Goal: Task Accomplishment & Management: Manage account settings

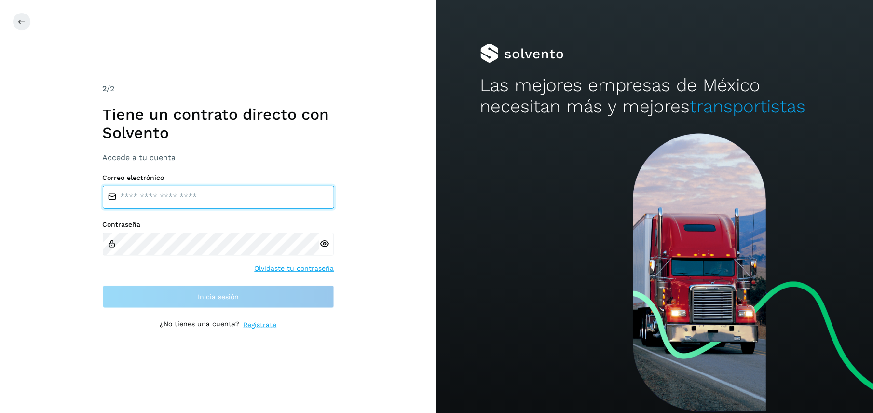
click at [209, 201] on input "email" at bounding box center [218, 197] width 231 height 23
type input "**********"
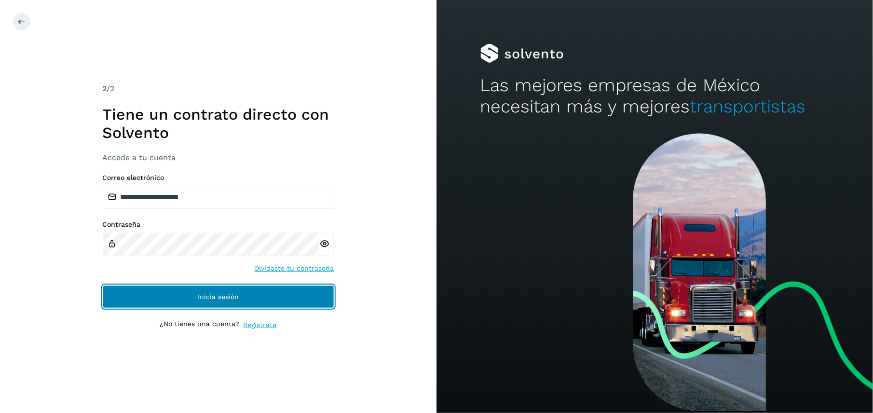
click at [322, 307] on button "Inicia sesión" at bounding box center [218, 296] width 231 height 23
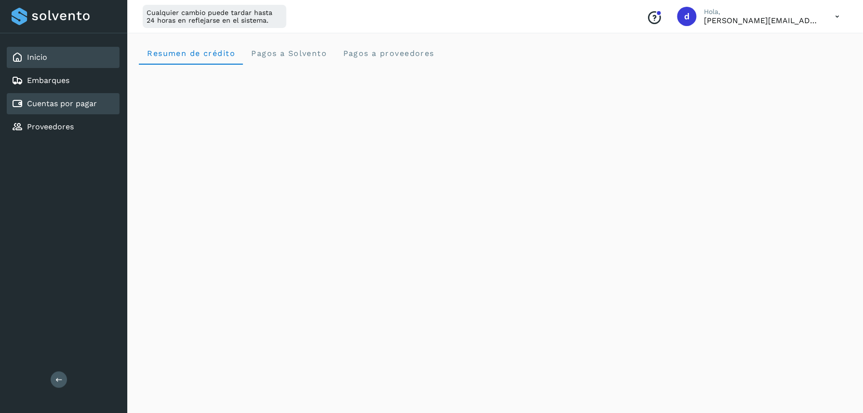
click at [52, 95] on div "Cuentas por pagar" at bounding box center [63, 103] width 113 height 21
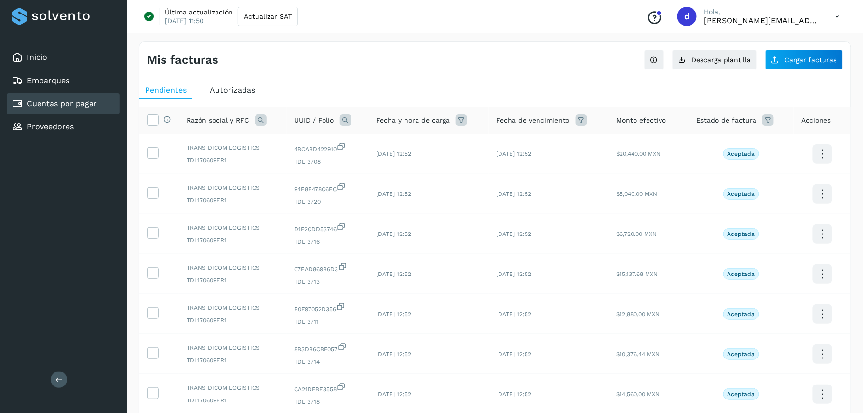
scroll to position [209, 0]
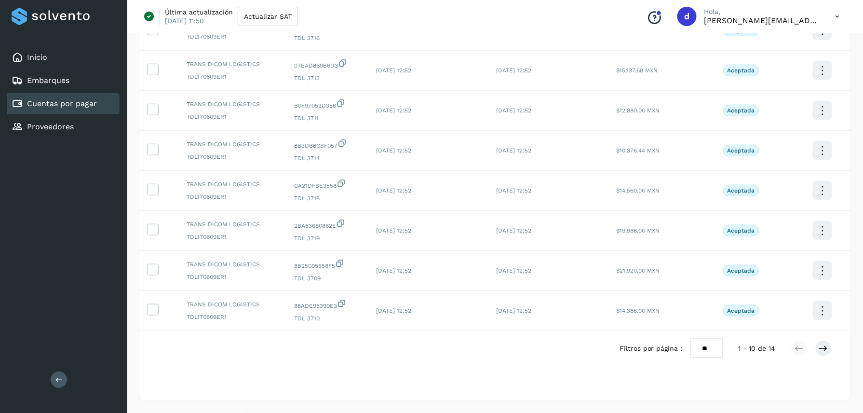
click at [708, 350] on select "** ** **" at bounding box center [706, 347] width 33 height 19
select select "**"
click at [691, 338] on select "** ** **" at bounding box center [706, 347] width 33 height 19
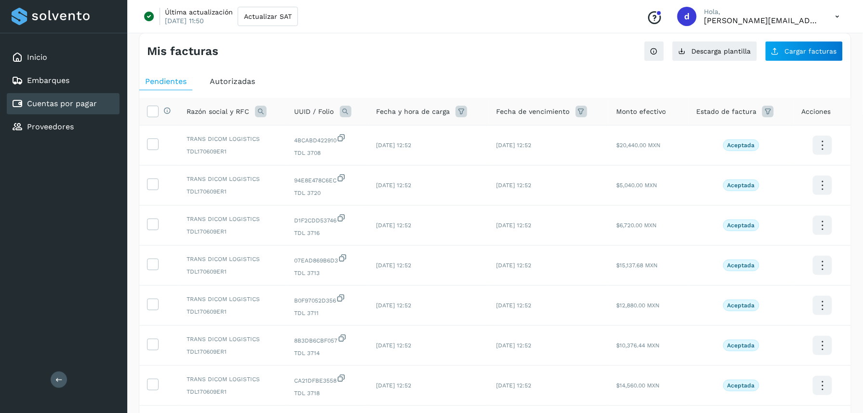
scroll to position [0, 0]
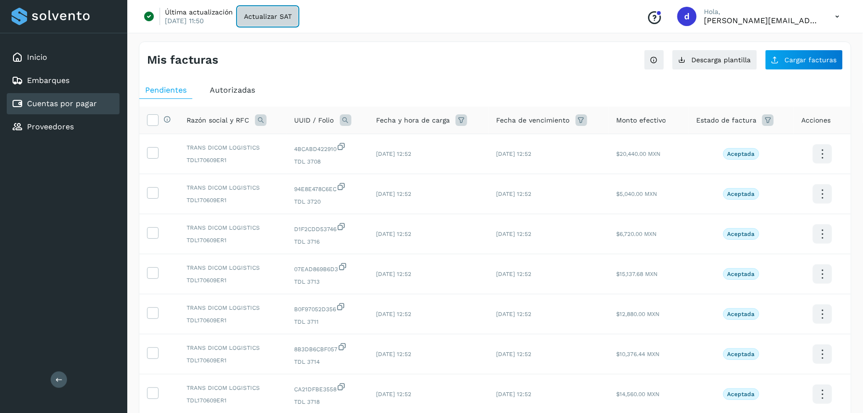
click at [272, 19] on span "Actualizar SAT" at bounding box center [268, 16] width 48 height 7
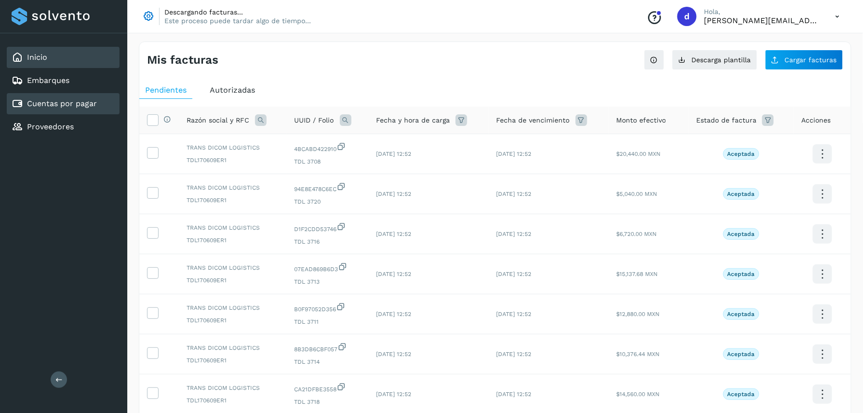
click at [21, 57] on icon at bounding box center [18, 58] width 12 height 12
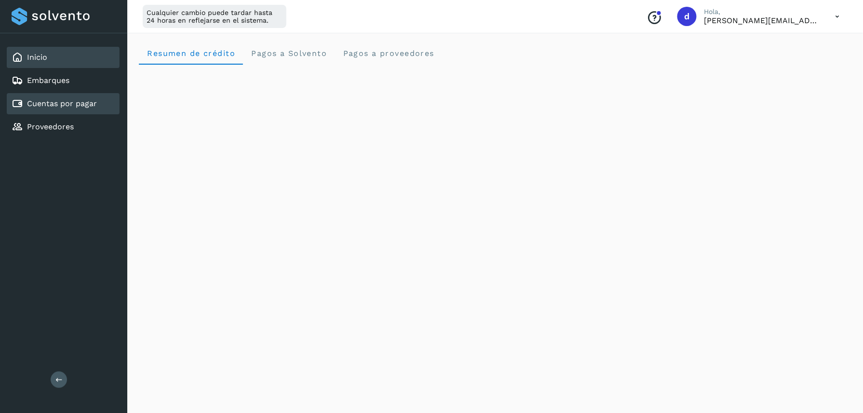
click at [75, 95] on div "Cuentas por pagar" at bounding box center [63, 103] width 113 height 21
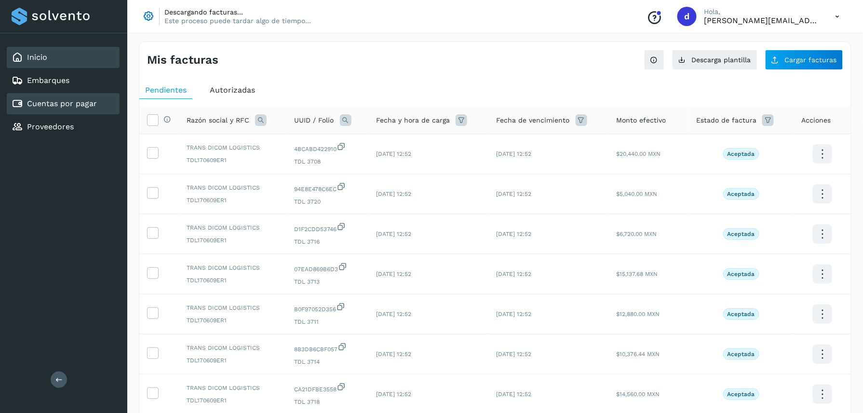
click at [26, 54] on div "Inicio" at bounding box center [30, 58] width 36 height 12
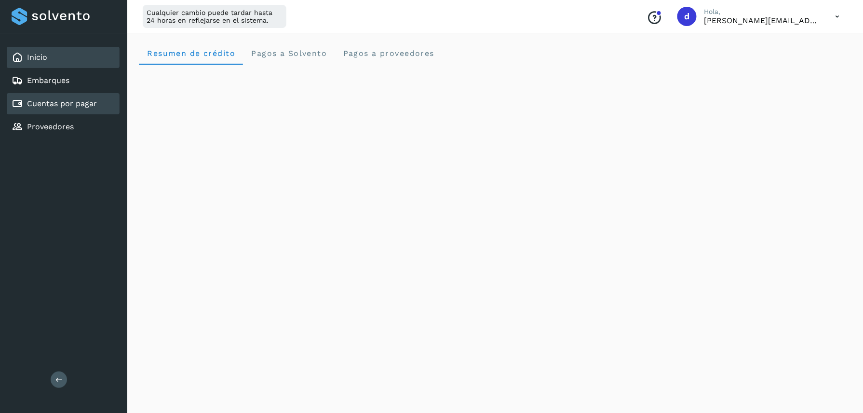
click at [39, 110] on div "Cuentas por pagar" at bounding box center [63, 103] width 113 height 21
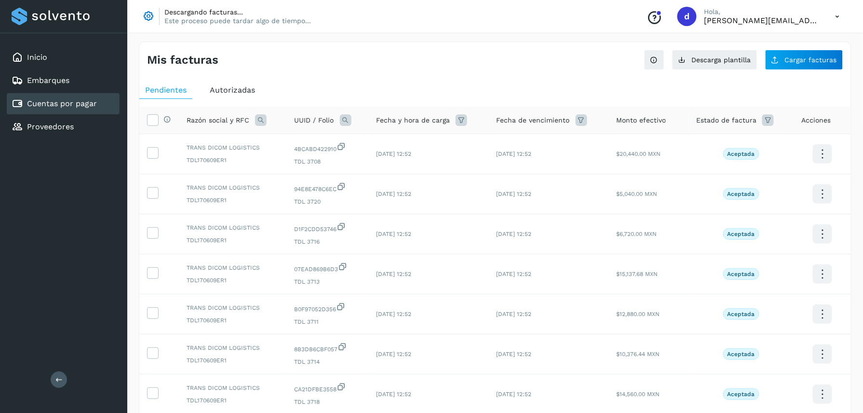
click at [388, 40] on div "Mis facturas Ver instrucciones para cargar Facturas Descarga plantilla Cargar f…" at bounding box center [495, 323] width 736 height 586
click at [446, 67] on div "Mis facturas" at bounding box center [321, 60] width 348 height 14
click at [40, 50] on div "Inicio" at bounding box center [63, 57] width 113 height 21
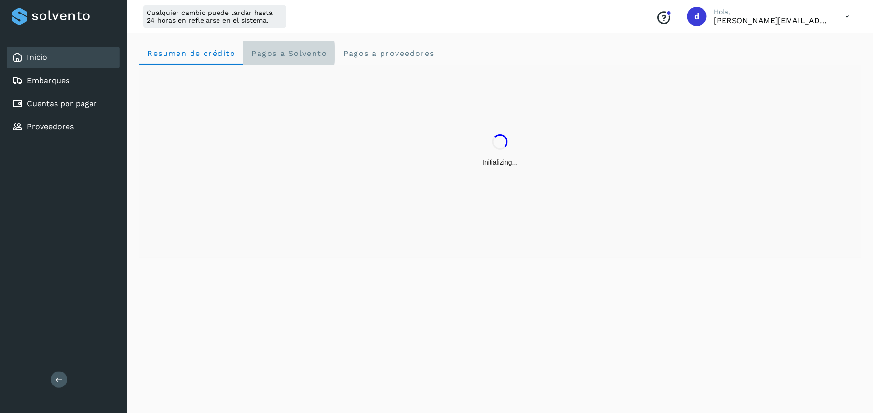
click at [279, 60] on Solvento "Pagos a Solvento" at bounding box center [289, 52] width 92 height 23
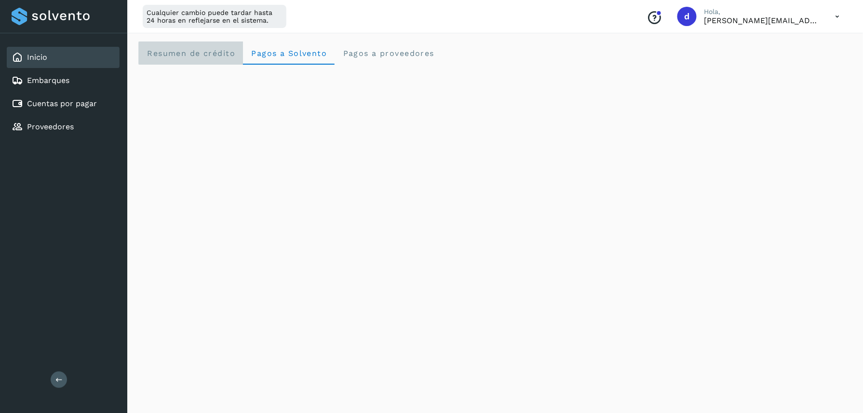
click at [203, 51] on span "Resumen de crédito" at bounding box center [191, 53] width 89 height 9
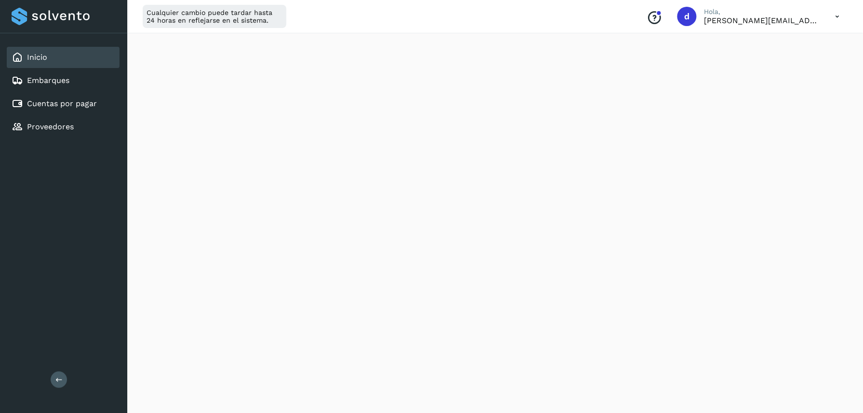
scroll to position [118, 0]
click at [99, 91] on div "Inicio Embarques Cuentas por pagar Proveedores" at bounding box center [63, 92] width 127 height 118
click at [73, 105] on link "Cuentas por pagar" at bounding box center [62, 103] width 70 height 9
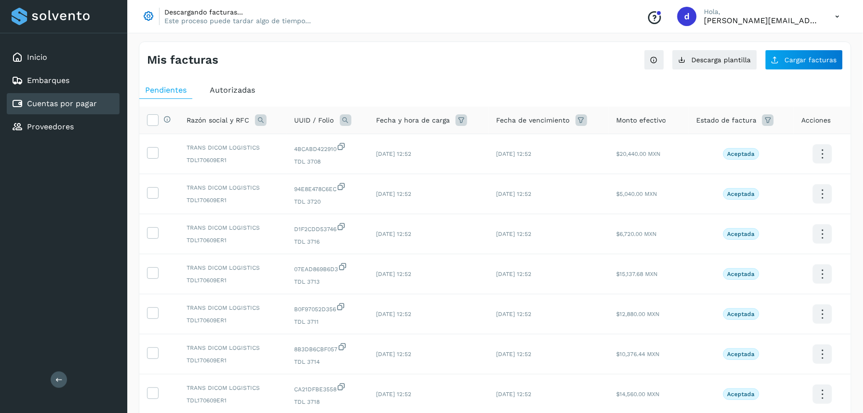
click at [836, 20] on icon at bounding box center [838, 17] width 20 height 20
click at [784, 60] on div "Cerrar sesión" at bounding box center [789, 62] width 115 height 18
